Goal: Contribute content

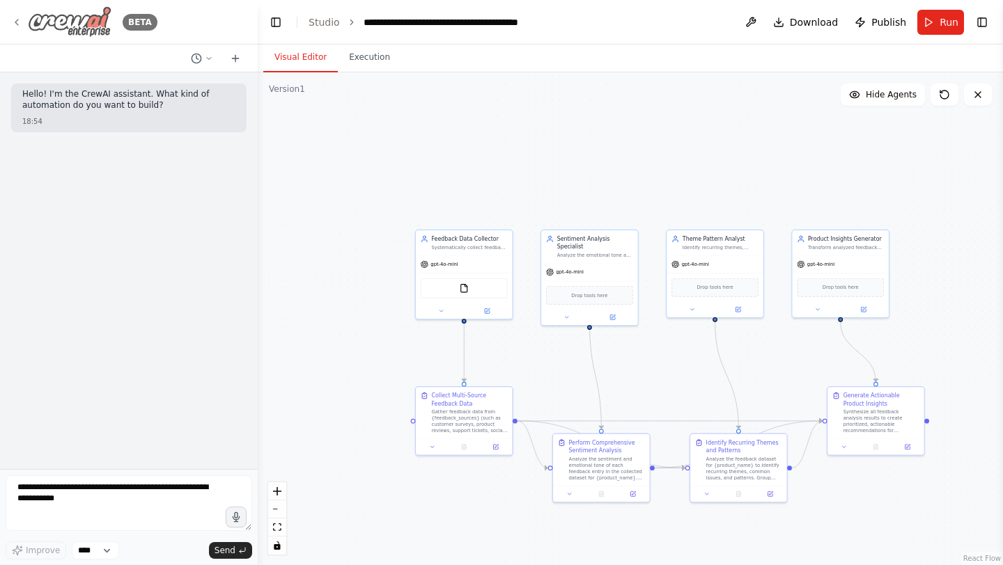
click at [18, 19] on icon at bounding box center [16, 22] width 3 height 6
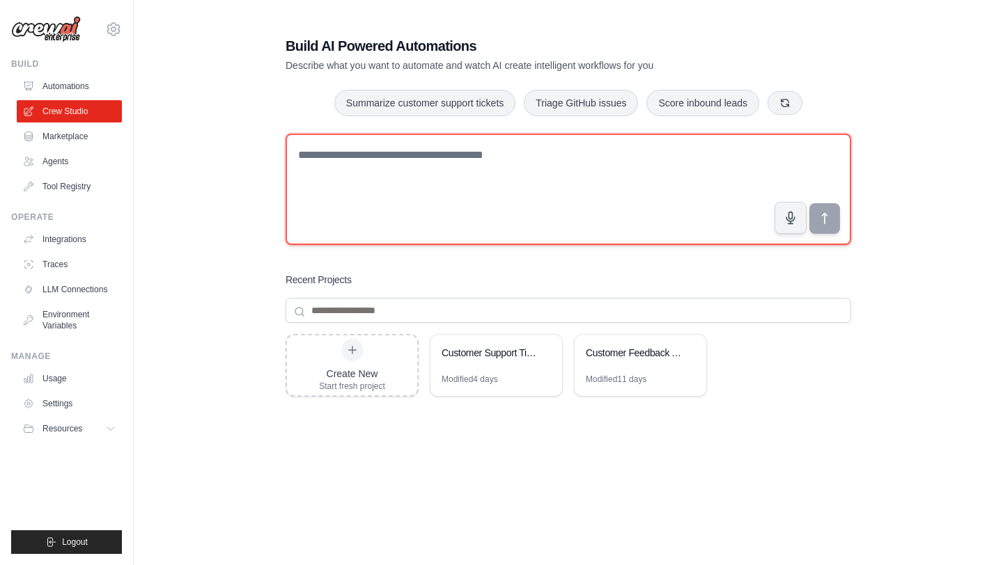
click at [366, 176] on textarea at bounding box center [568, 189] width 565 height 111
type textarea "**********"
